Goal: Information Seeking & Learning: Find specific page/section

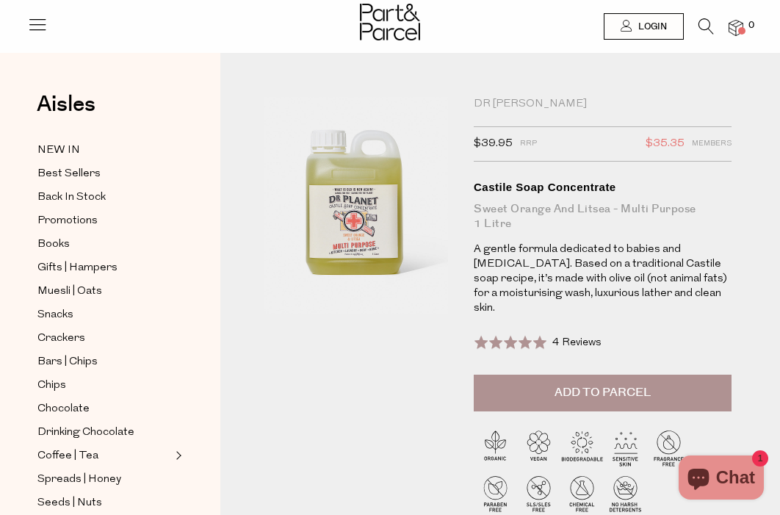
click at [707, 22] on icon at bounding box center [705, 26] width 15 height 16
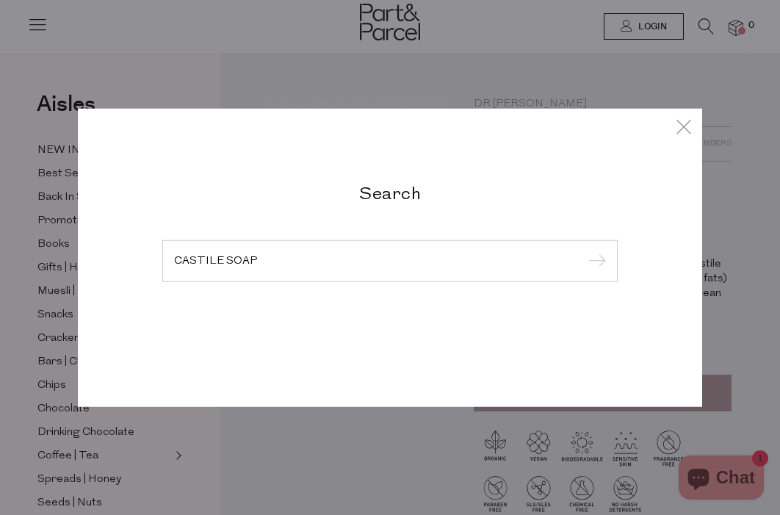
type input "CASTILE SOAP"
click at [584, 250] on input "submit" at bounding box center [595, 261] width 22 height 22
